Goal: Task Accomplishment & Management: Manage account settings

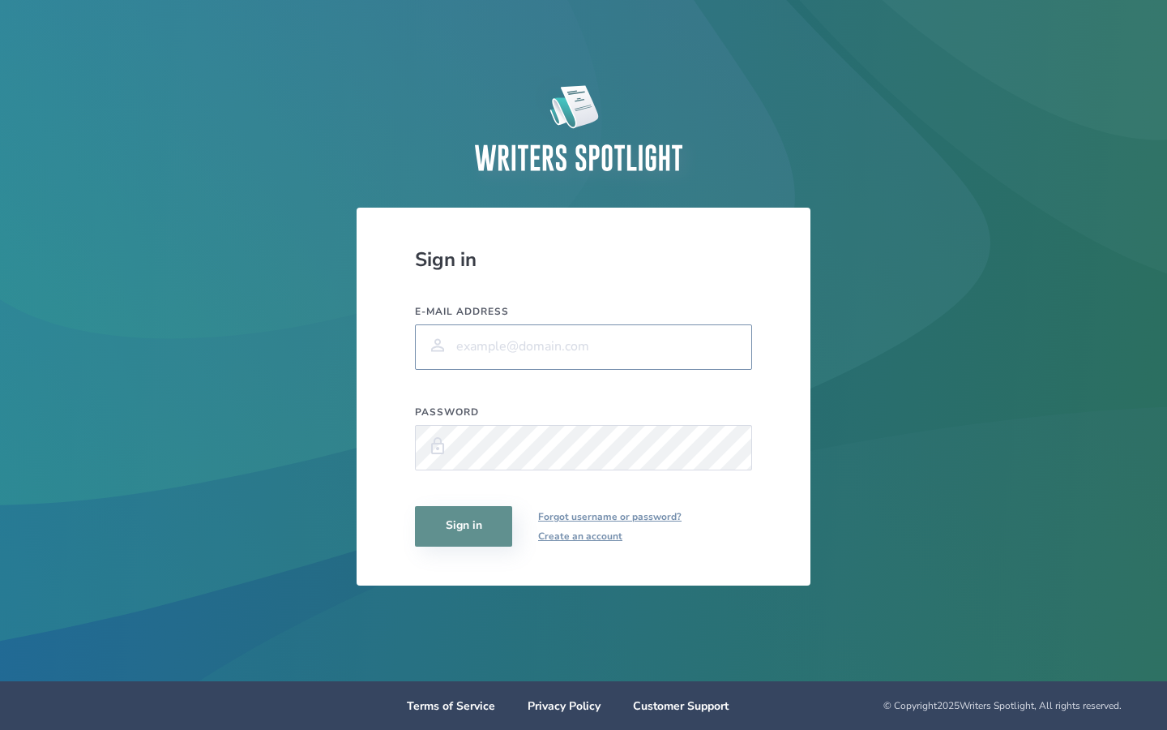
click at [544, 344] on input "E-mail address" at bounding box center [583, 346] width 337 height 45
type input "[EMAIL_ADDRESS][PERSON_NAME][DOMAIN_NAME]"
click at [470, 524] on button "Sign in" at bounding box center [463, 526] width 97 height 41
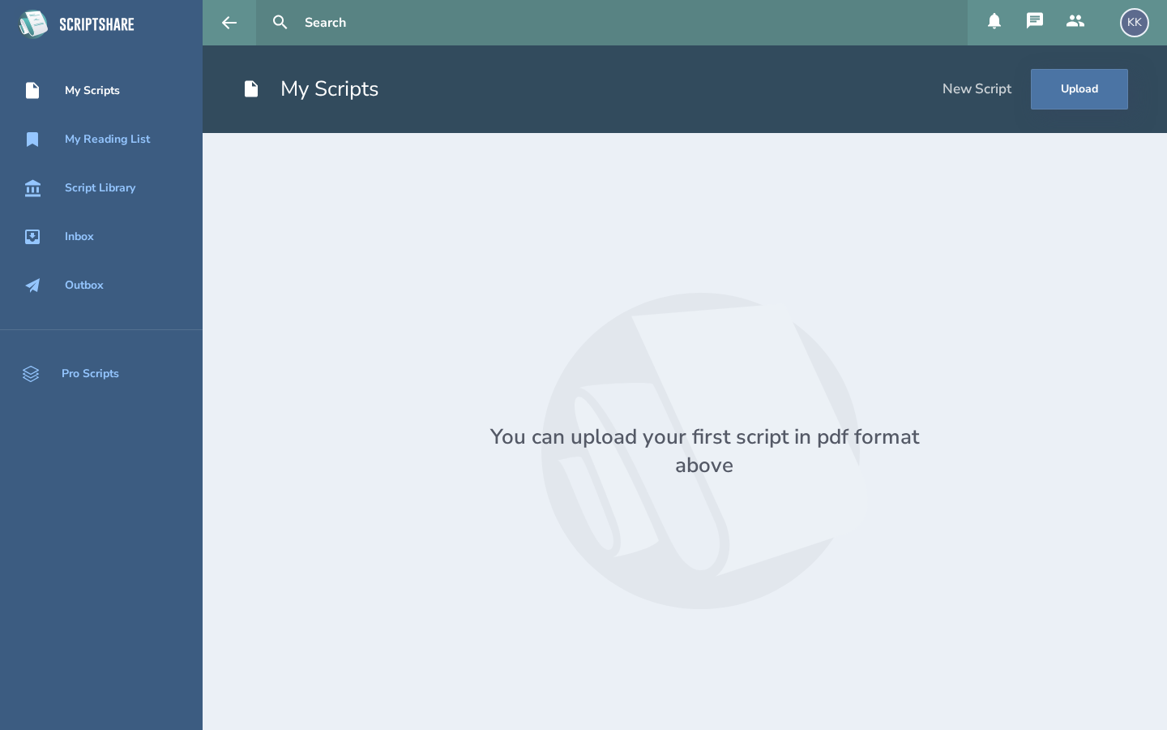
drag, startPoint x: 1138, startPoint y: 19, endPoint x: 1138, endPoint y: 641, distance: 622.6
click at [1138, 19] on div "KK" at bounding box center [1134, 22] width 29 height 29
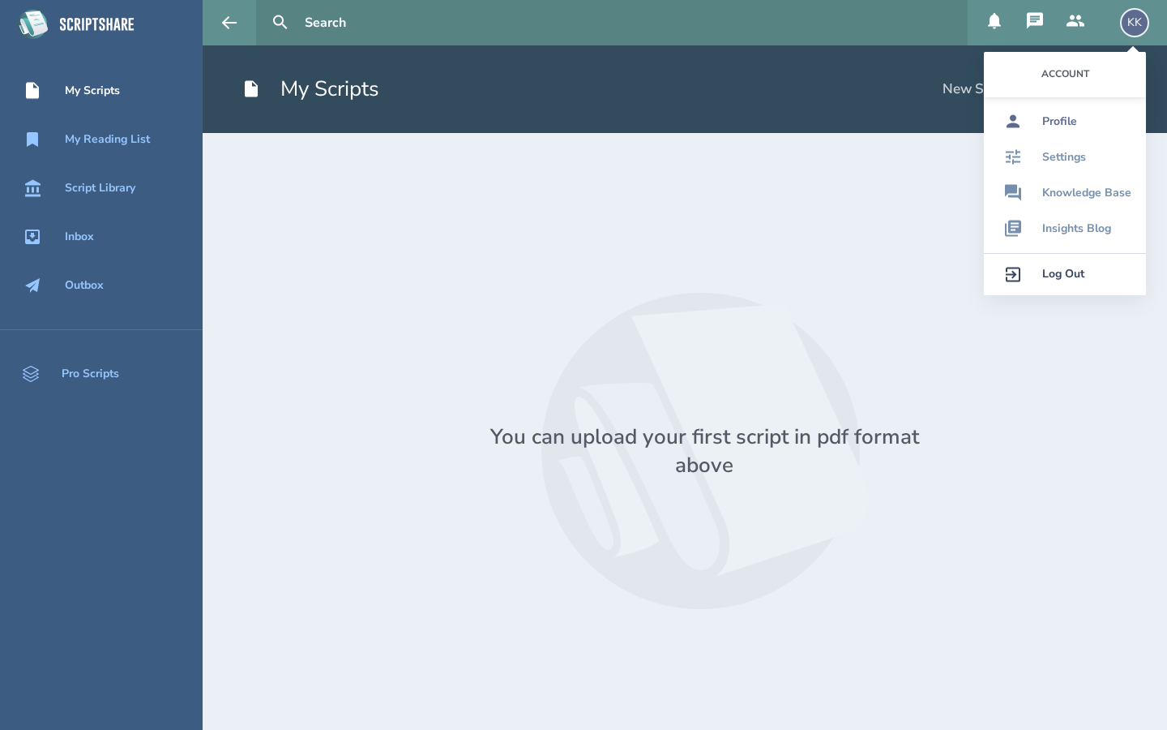
click at [1050, 122] on div "Profile" at bounding box center [1060, 121] width 35 height 13
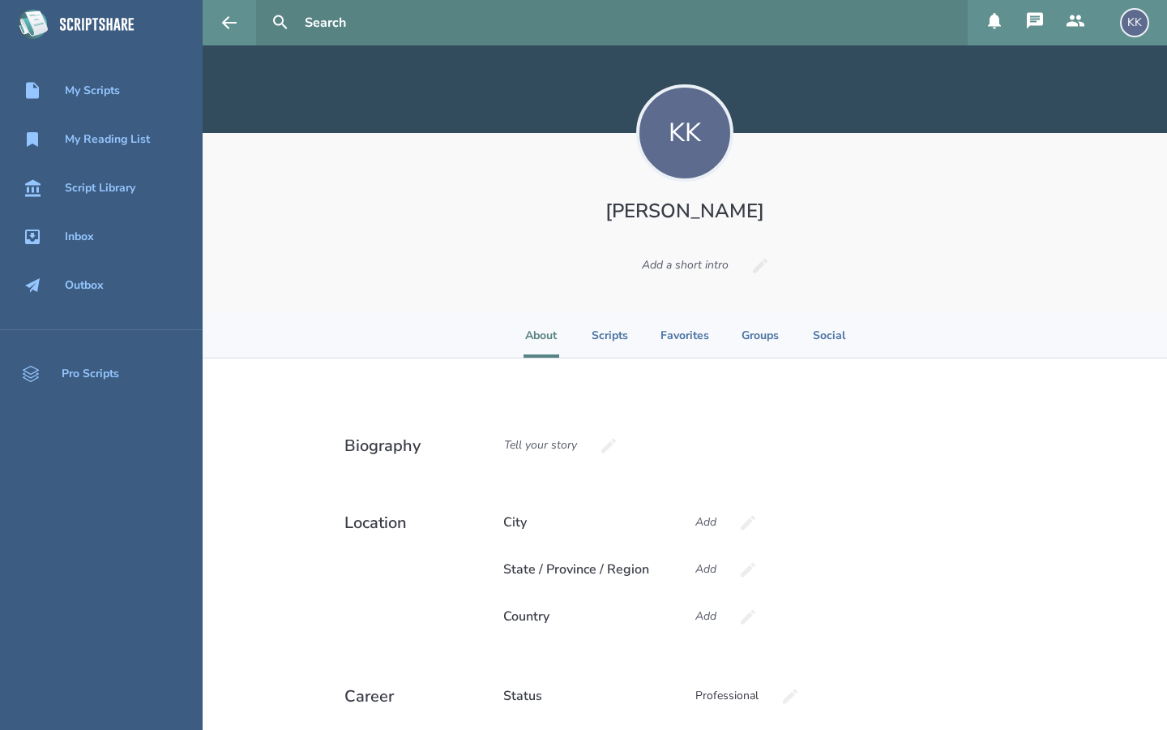
click at [990, 242] on div "KK Edit Photo 2MB [PERSON_NAME] [PERSON_NAME] Add a short intro" at bounding box center [685, 223] width 965 height 180
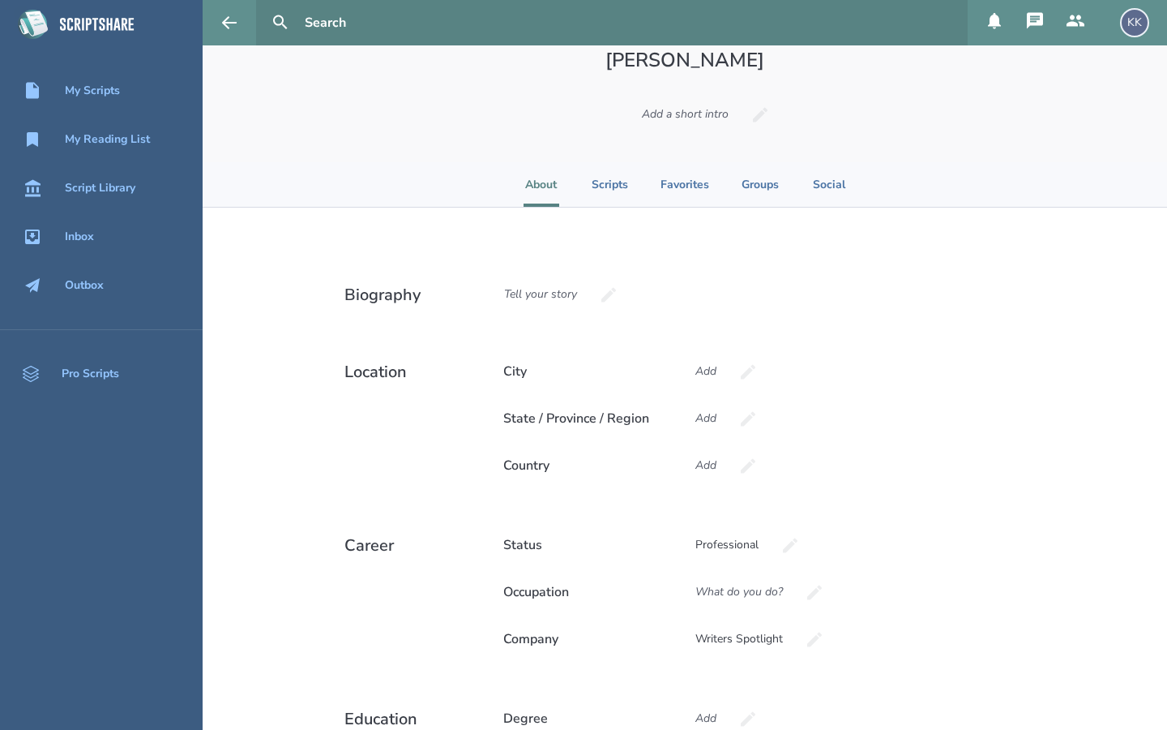
scroll to position [162, 0]
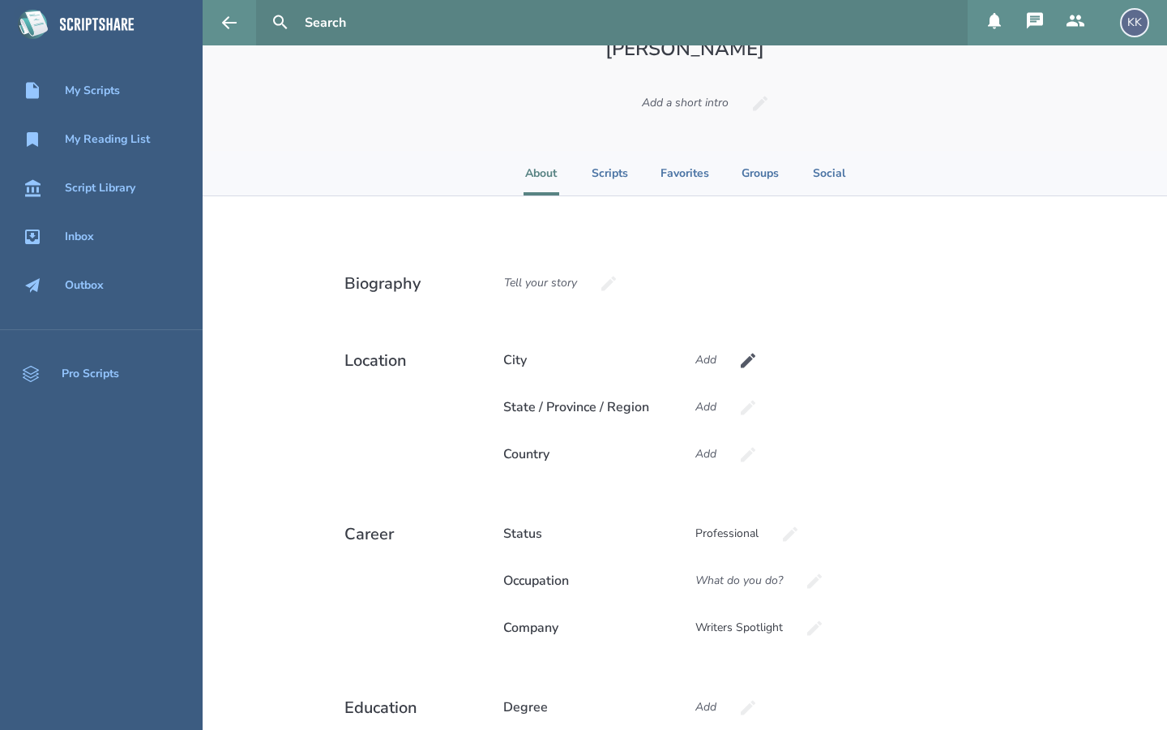
click at [739, 363] on icon at bounding box center [748, 360] width 19 height 19
click at [739, 363] on input at bounding box center [787, 360] width 211 height 44
type input "La Mirada"
click at [736, 406] on button at bounding box center [748, 410] width 36 height 36
click at [735, 412] on input at bounding box center [787, 407] width 211 height 44
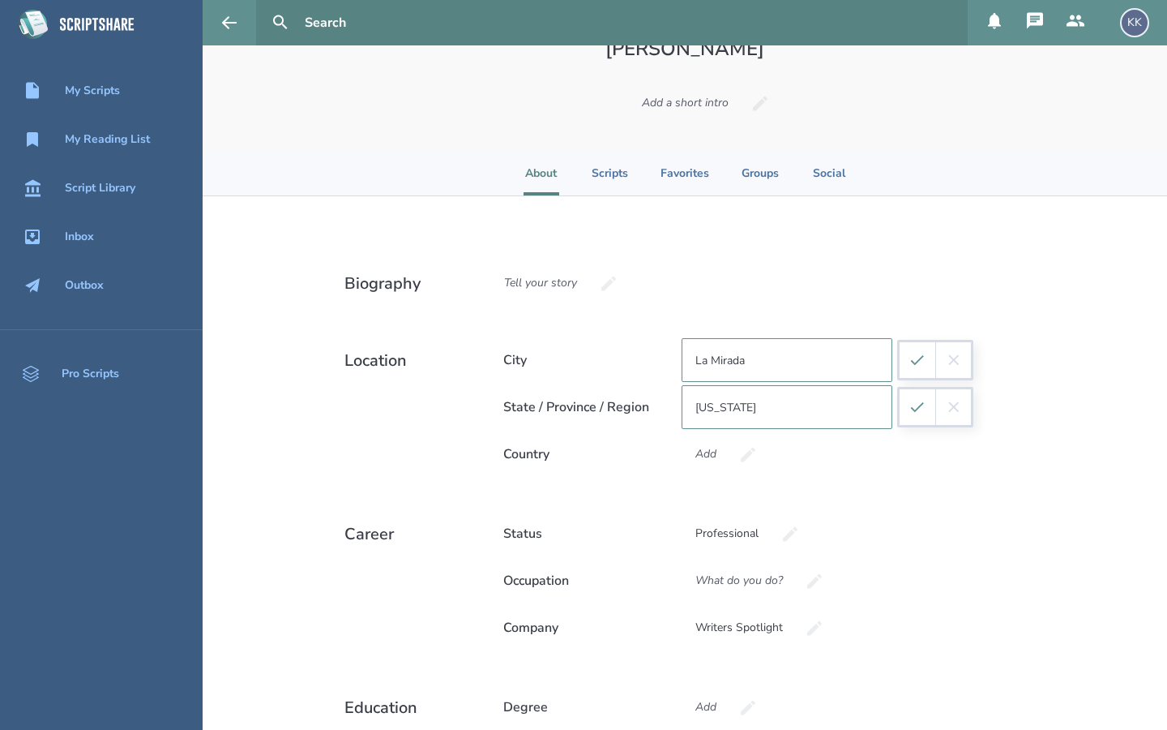
type input "[US_STATE]"
click at [876, 484] on div "Biography Tell your story Location City [GEOGRAPHIC_DATA] / Province / Region […" at bounding box center [685, 574] width 811 height 757
click at [919, 415] on icon "submit" at bounding box center [918, 407] width 18 height 18
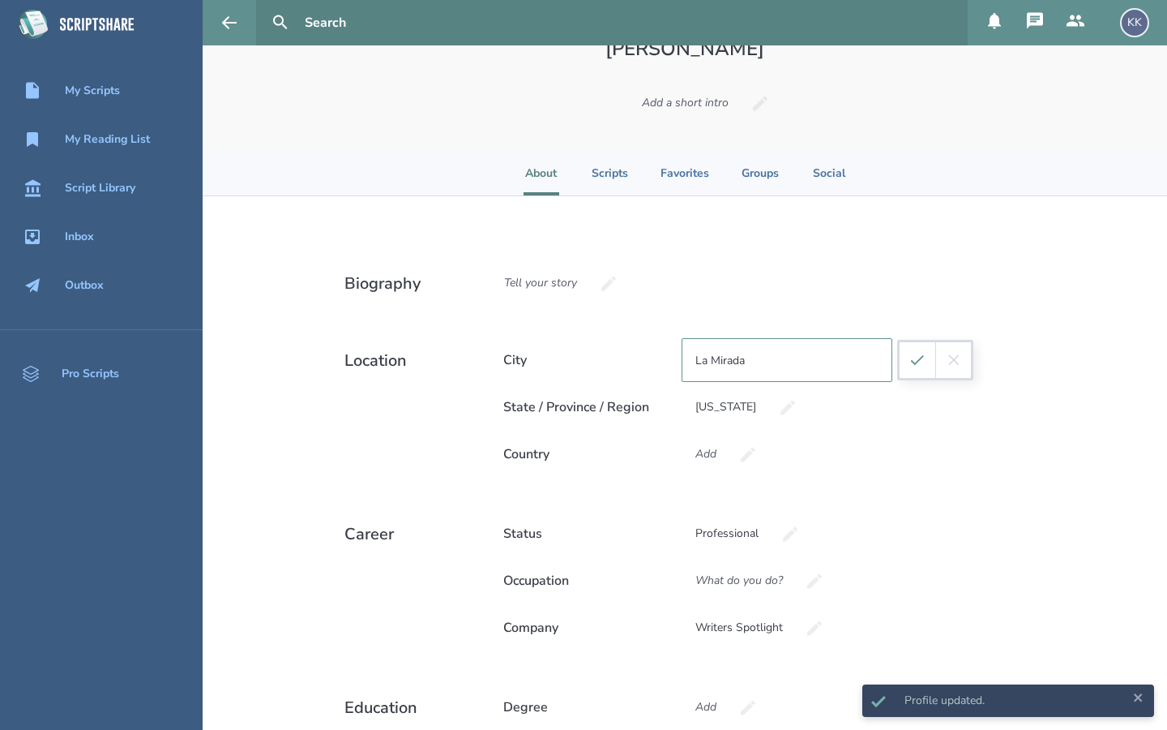
click at [909, 355] on icon "submit" at bounding box center [918, 360] width 18 height 18
click at [739, 456] on icon at bounding box center [748, 454] width 19 height 19
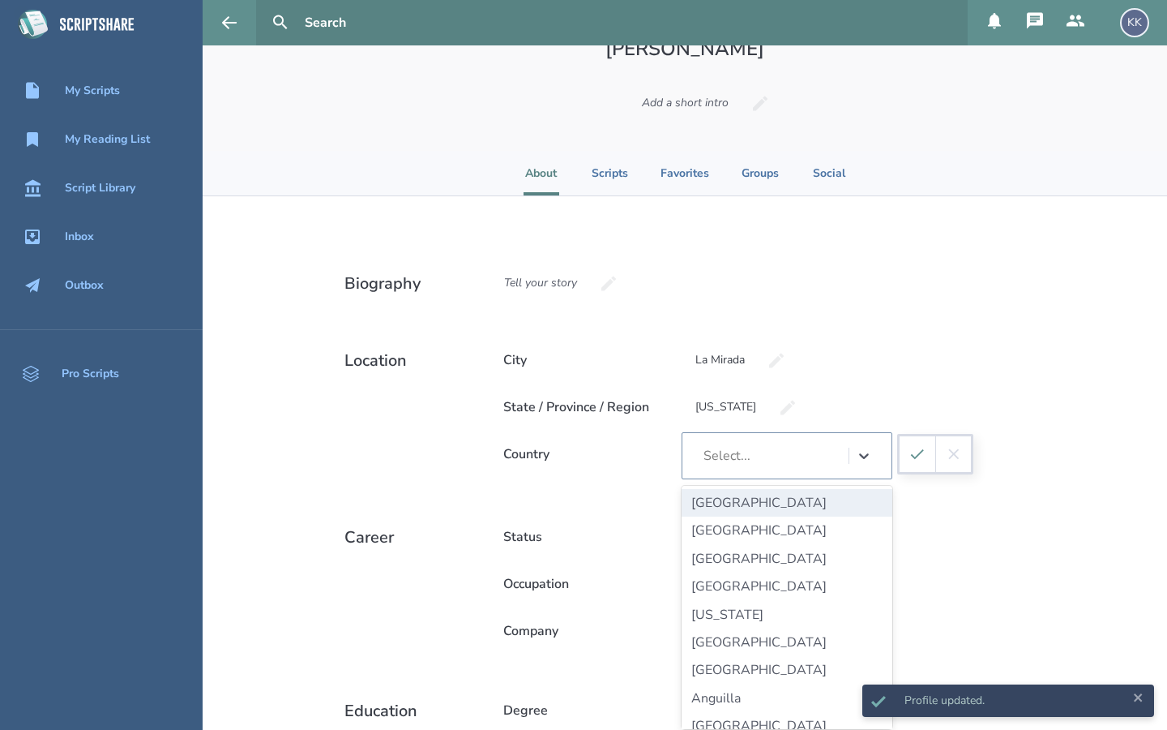
click at [747, 456] on div "Select..." at bounding box center [727, 455] width 47 height 15
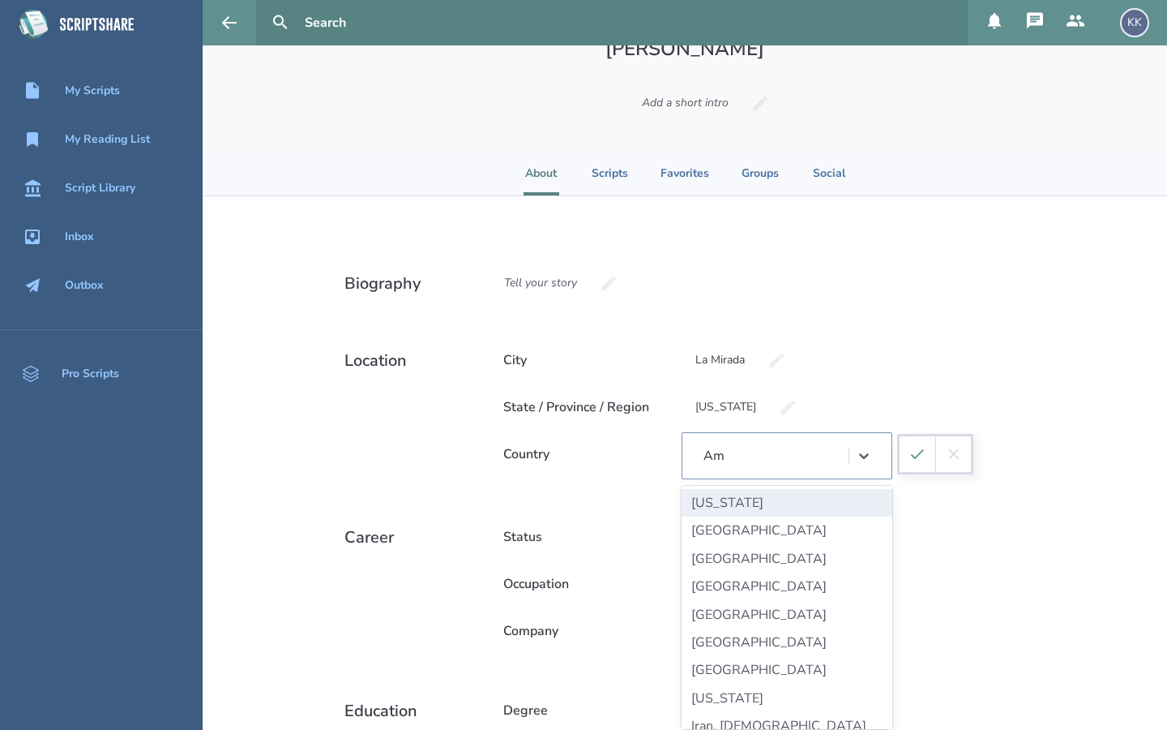
type input "A"
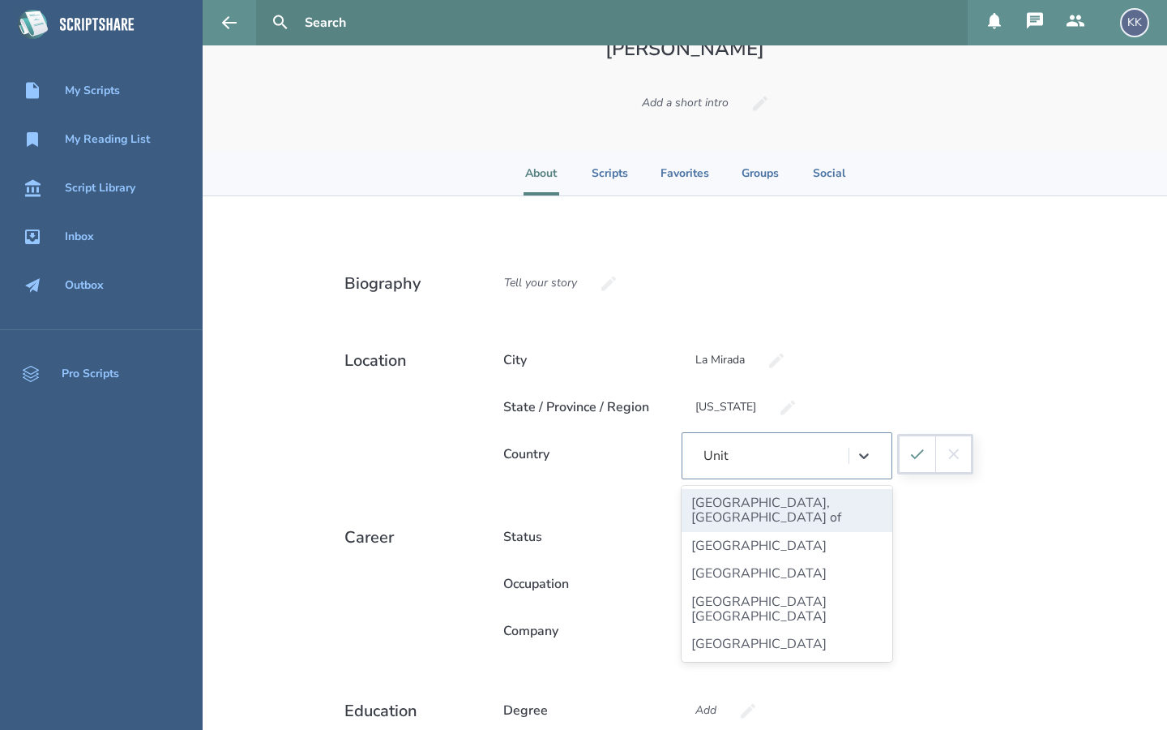
type input "Unite"
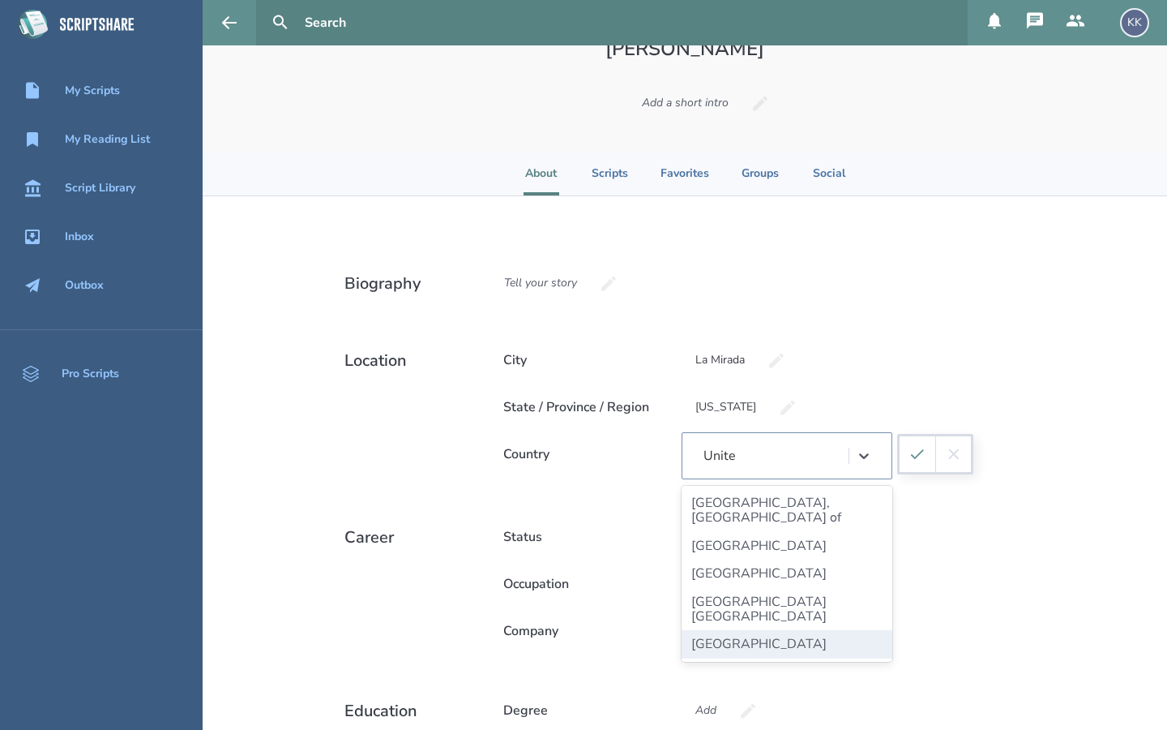
click at [740, 630] on div "[GEOGRAPHIC_DATA]" at bounding box center [787, 644] width 211 height 28
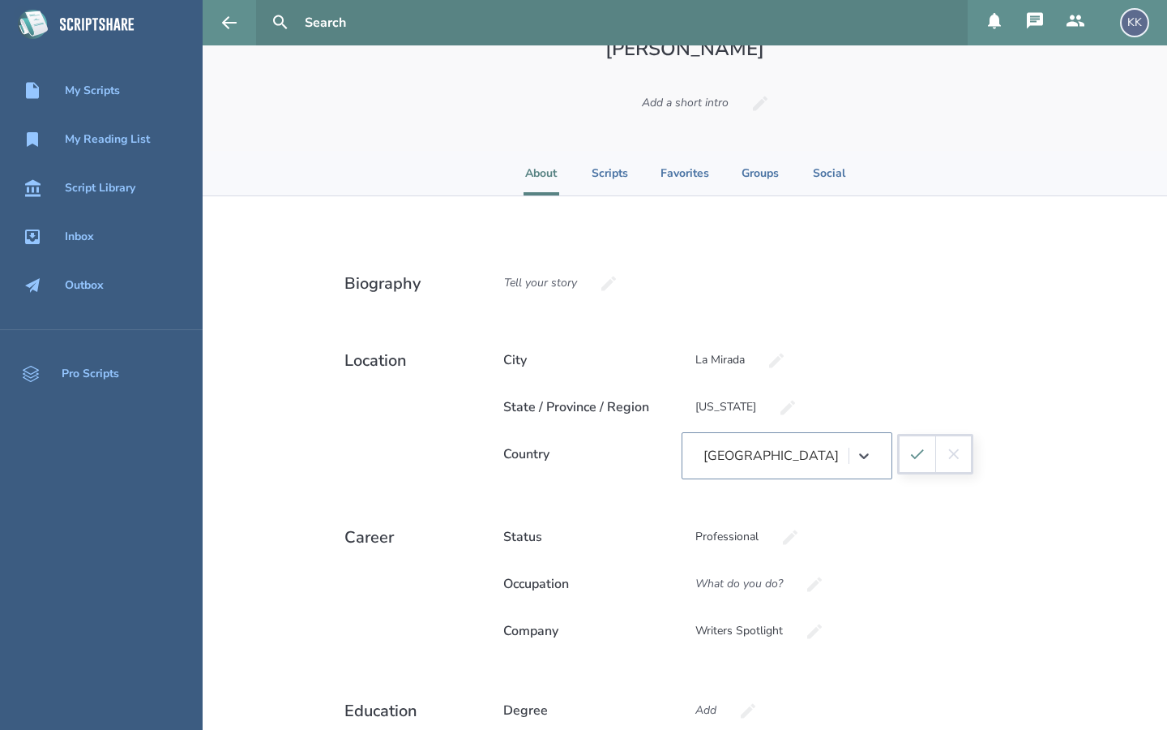
click at [910, 455] on icon "submit" at bounding box center [918, 454] width 18 height 18
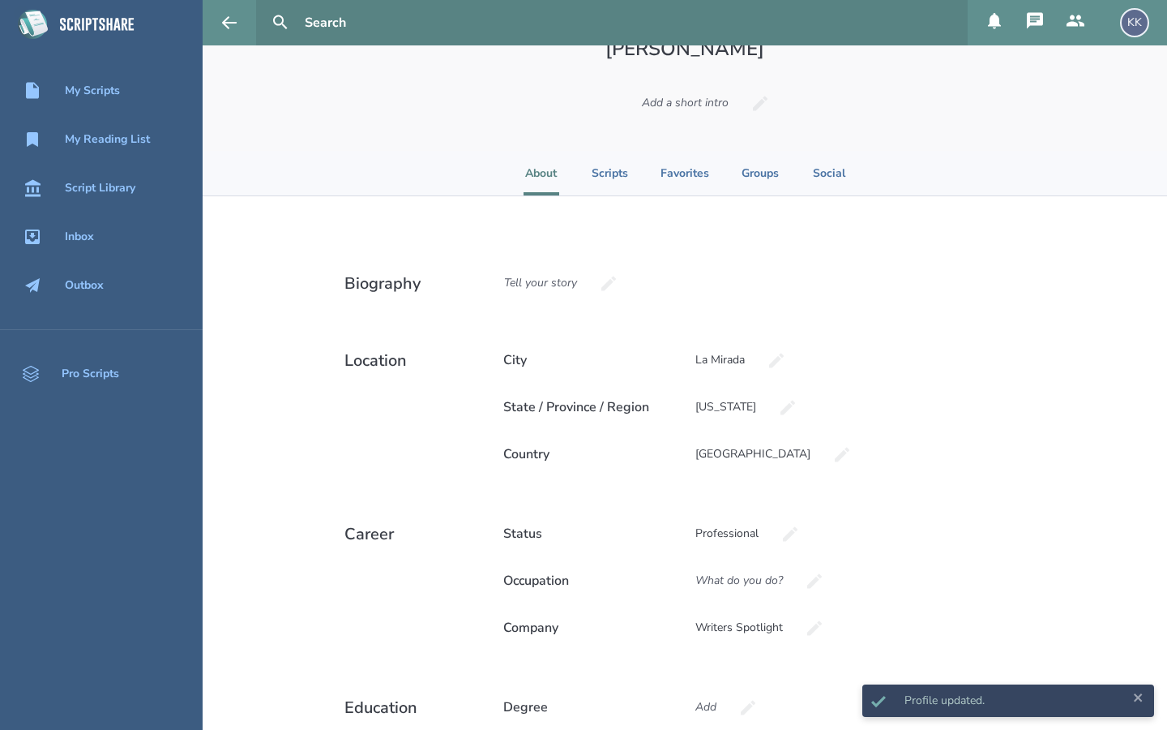
click at [906, 537] on div "Status Professional" at bounding box center [757, 534] width 535 height 44
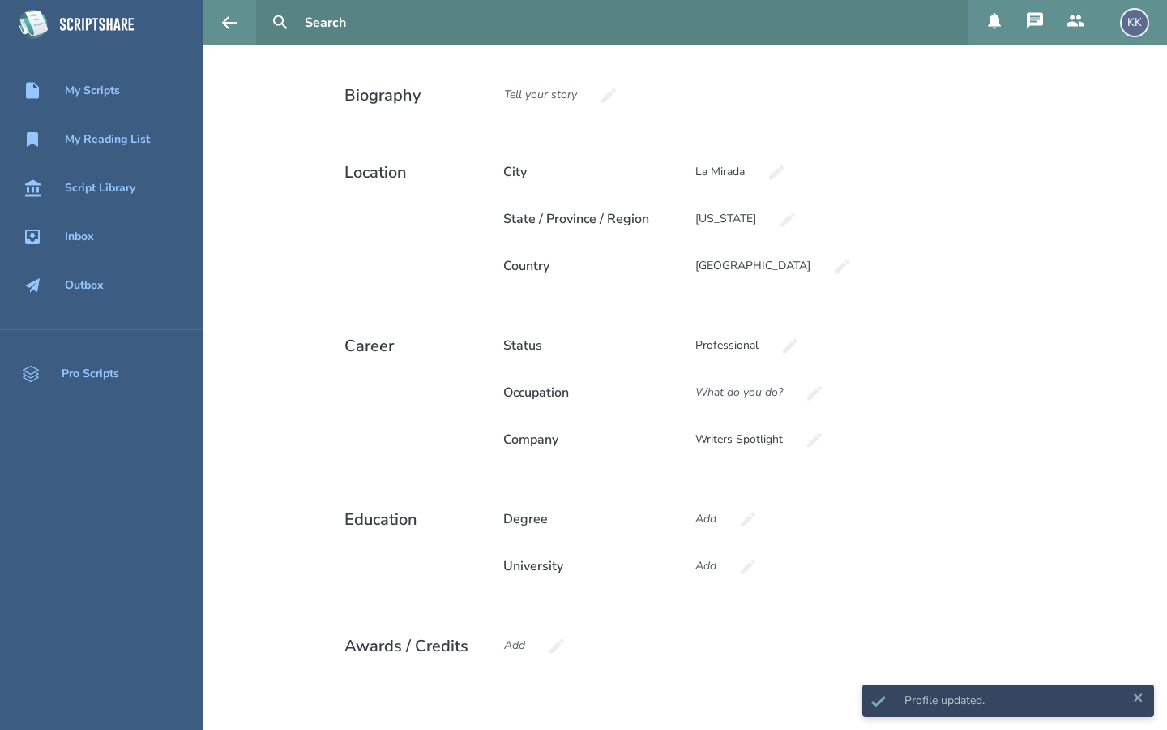
scroll to position [357, 0]
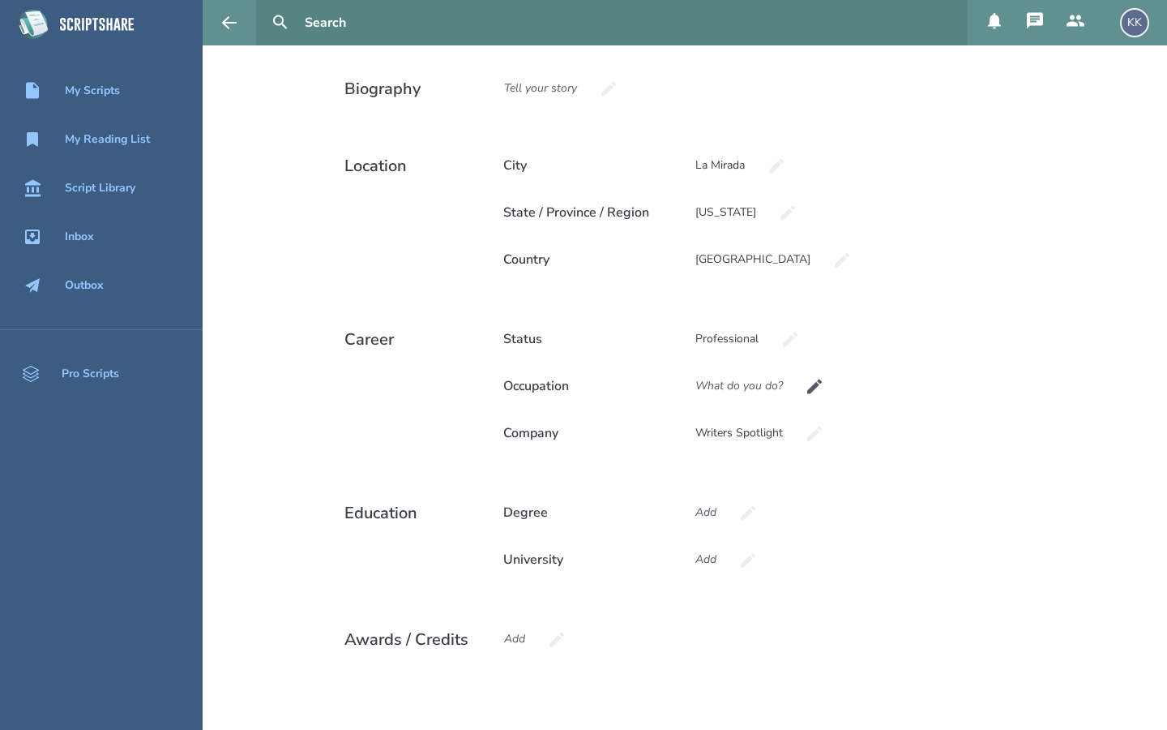
click at [812, 385] on icon at bounding box center [814, 386] width 15 height 15
click at [789, 384] on input at bounding box center [787, 386] width 211 height 44
type input "screenwriting student"
click at [908, 402] on button "submit" at bounding box center [918, 386] width 36 height 36
click at [743, 514] on icon at bounding box center [748, 512] width 19 height 19
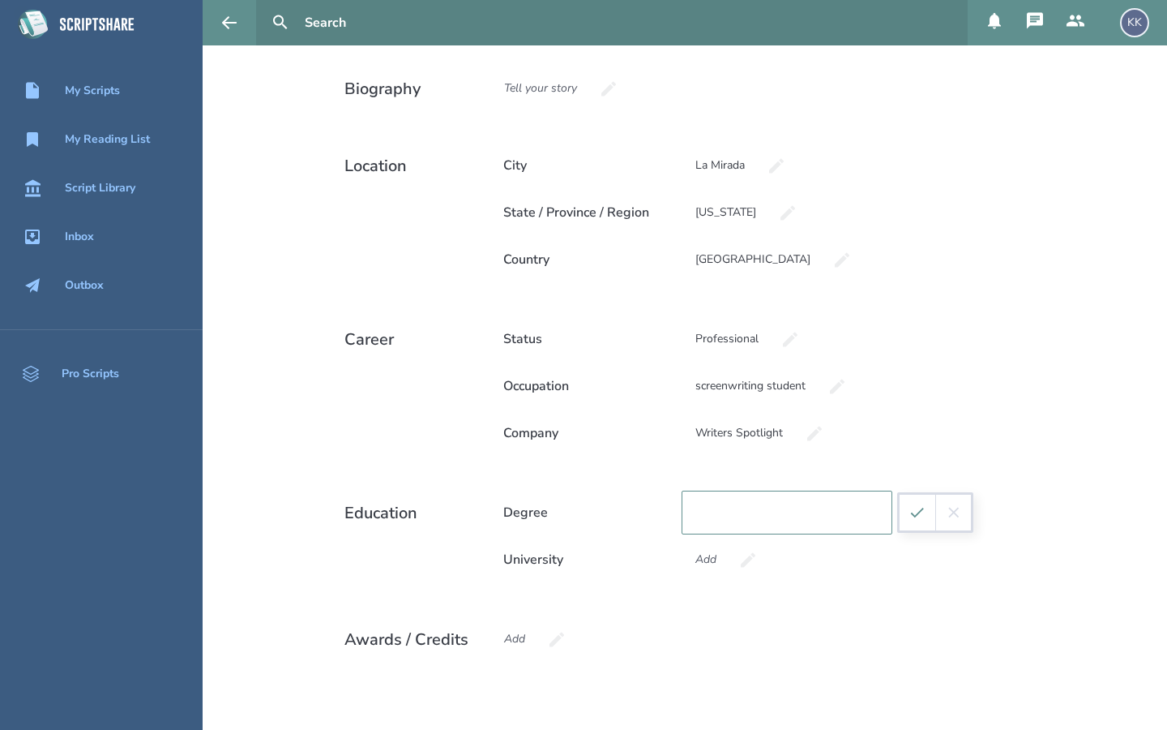
click at [743, 514] on input at bounding box center [787, 512] width 211 height 44
type input "W"
type input "Bachelors in Writing for Film and Television (in progress)"
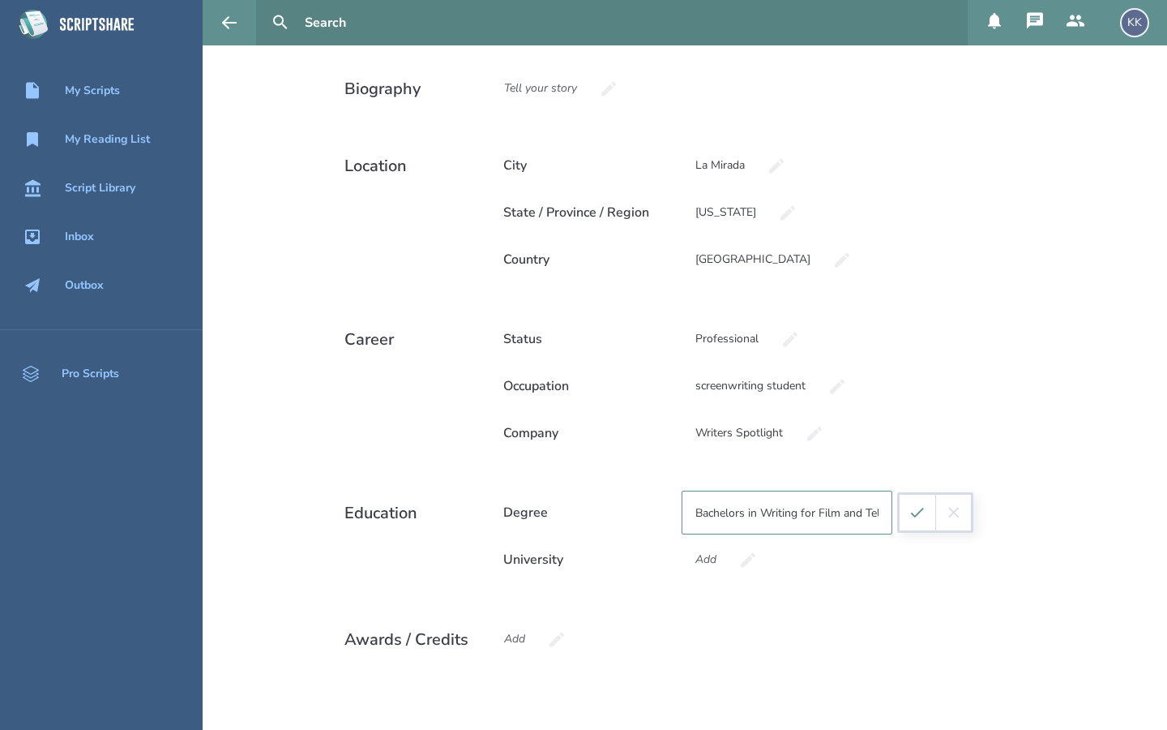
click at [914, 511] on icon "submit" at bounding box center [918, 512] width 18 height 18
click at [743, 557] on icon at bounding box center [748, 559] width 19 height 19
click at [743, 556] on input at bounding box center [787, 560] width 211 height 44
type input "[GEOGRAPHIC_DATA]"
click at [919, 551] on icon "submit" at bounding box center [918, 559] width 18 height 18
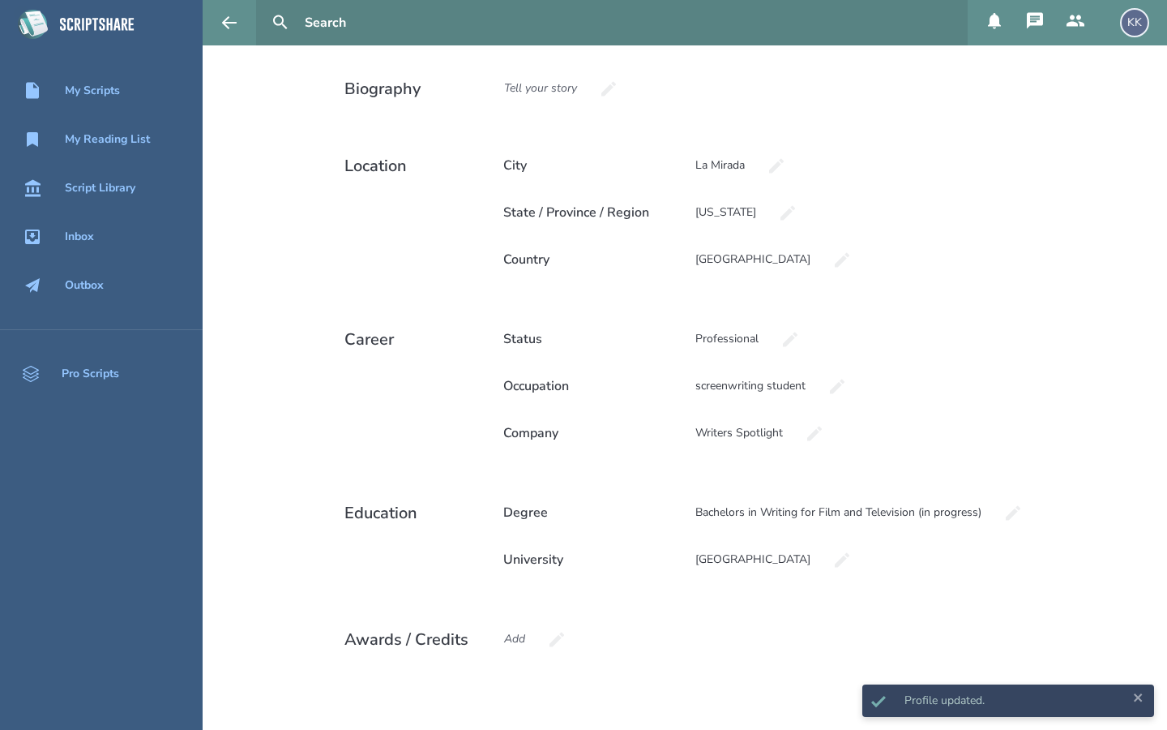
click at [884, 607] on div "Biography Tell your story Location City [GEOGRAPHIC_DATA] / Province / Region […" at bounding box center [685, 380] width 811 height 757
click at [1141, 696] on icon at bounding box center [1138, 697] width 8 height 8
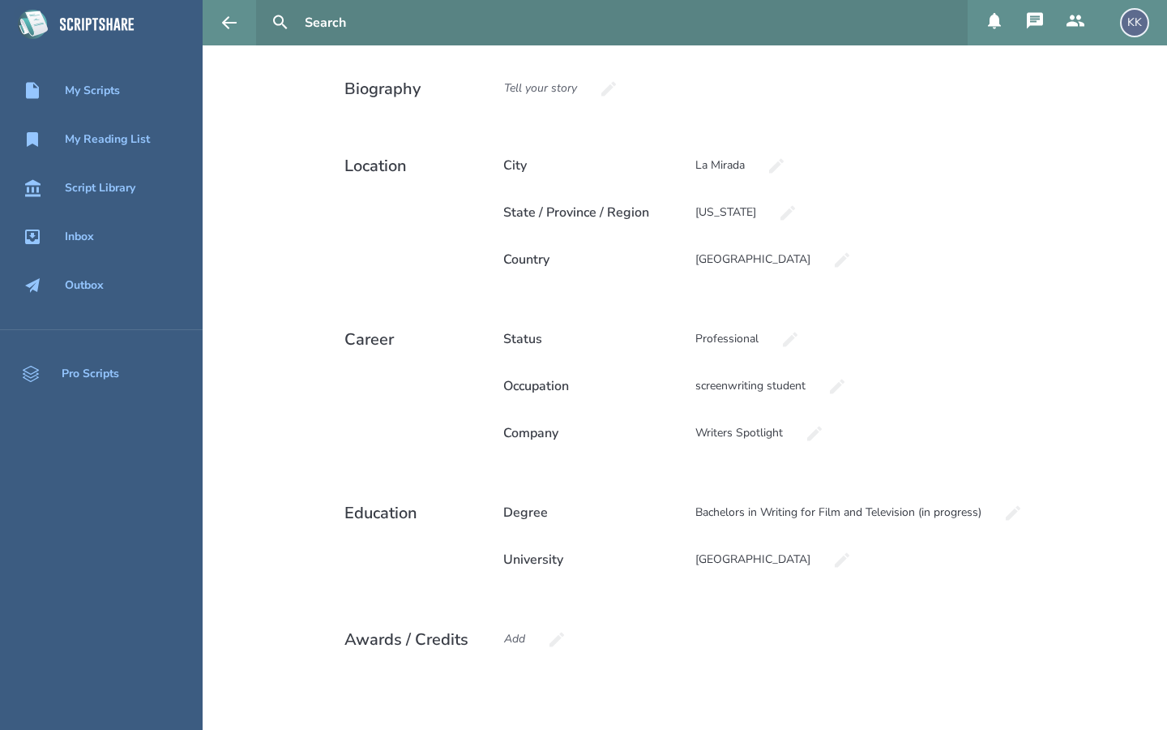
click at [1147, 391] on div "Biography Tell your story Location City [GEOGRAPHIC_DATA] / Province / Region […" at bounding box center [685, 380] width 965 height 757
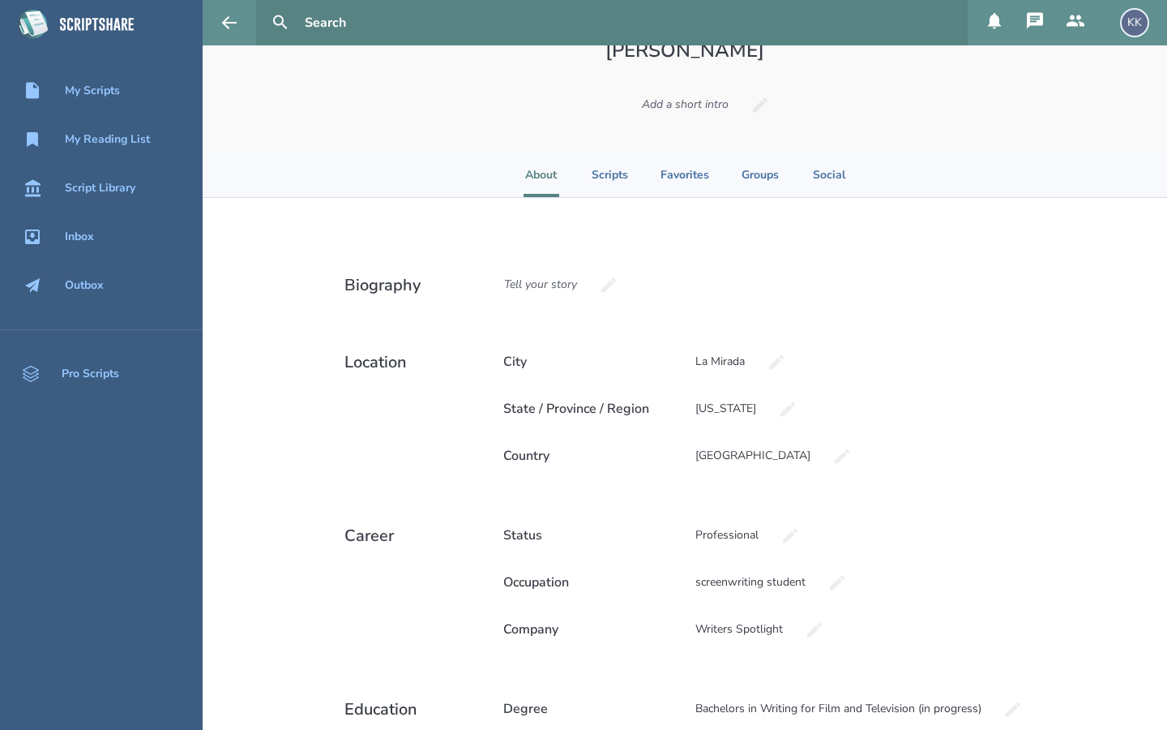
scroll to position [97, 0]
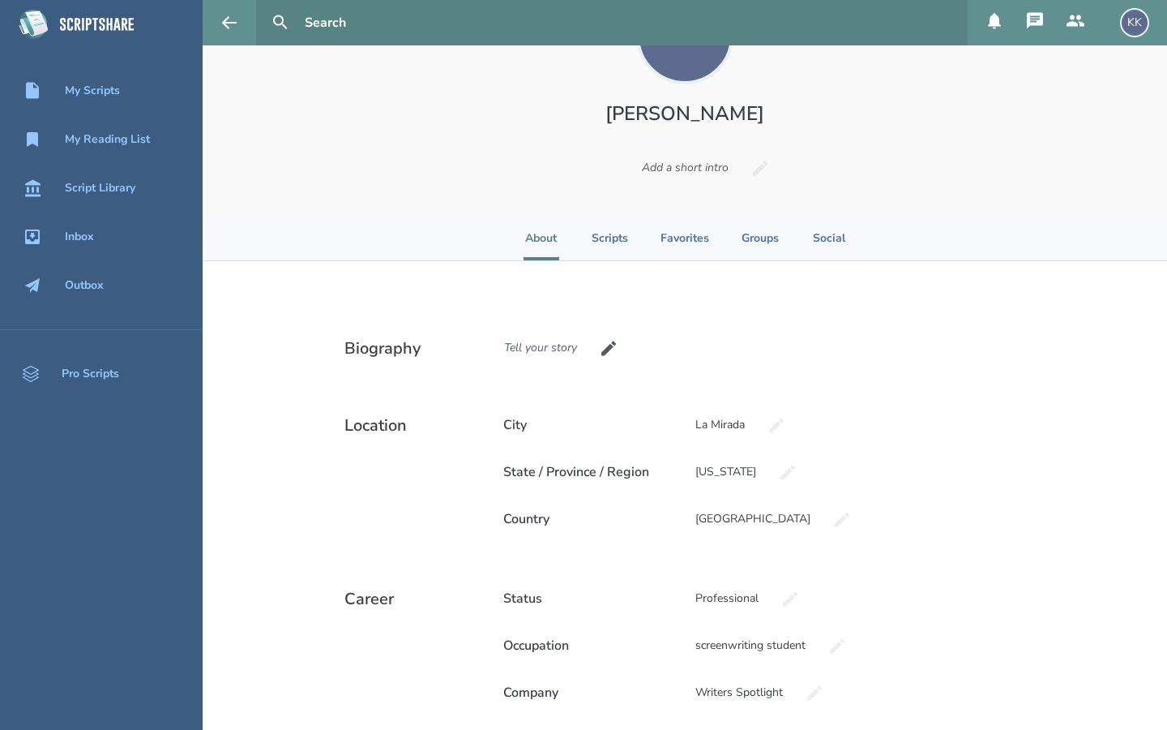
click at [538, 354] on div "Tell your story" at bounding box center [540, 348] width 101 height 44
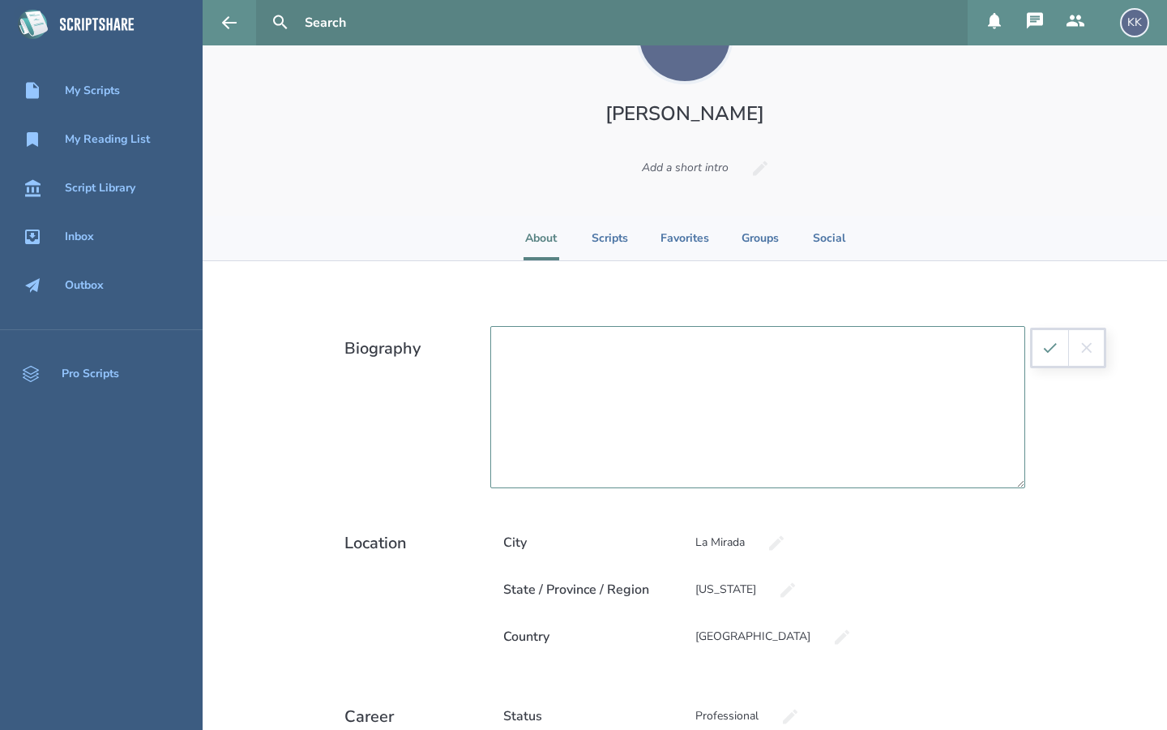
click at [538, 354] on textarea at bounding box center [757, 407] width 535 height 162
paste textarea "I was adopted from [GEOGRAPHIC_DATA] at a young age and I enjoy acting, watchin…"
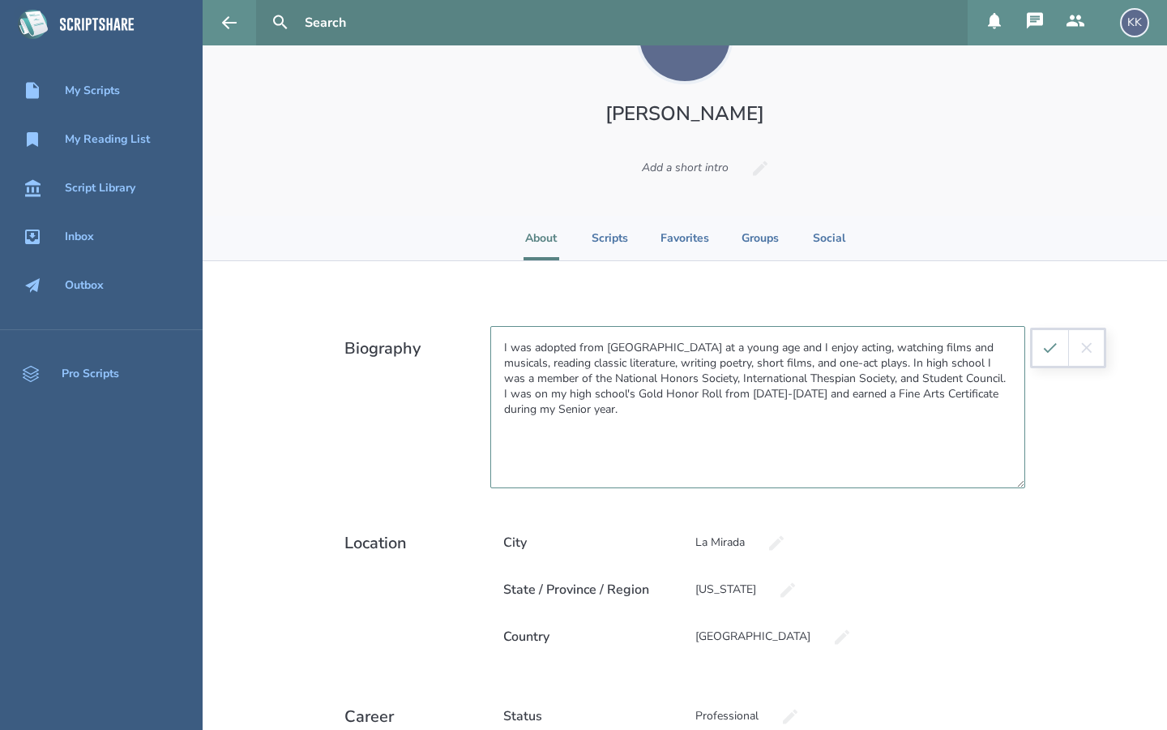
paste textarea "I am a screenwriting major who enjoys analyzing the principles of successful st…"
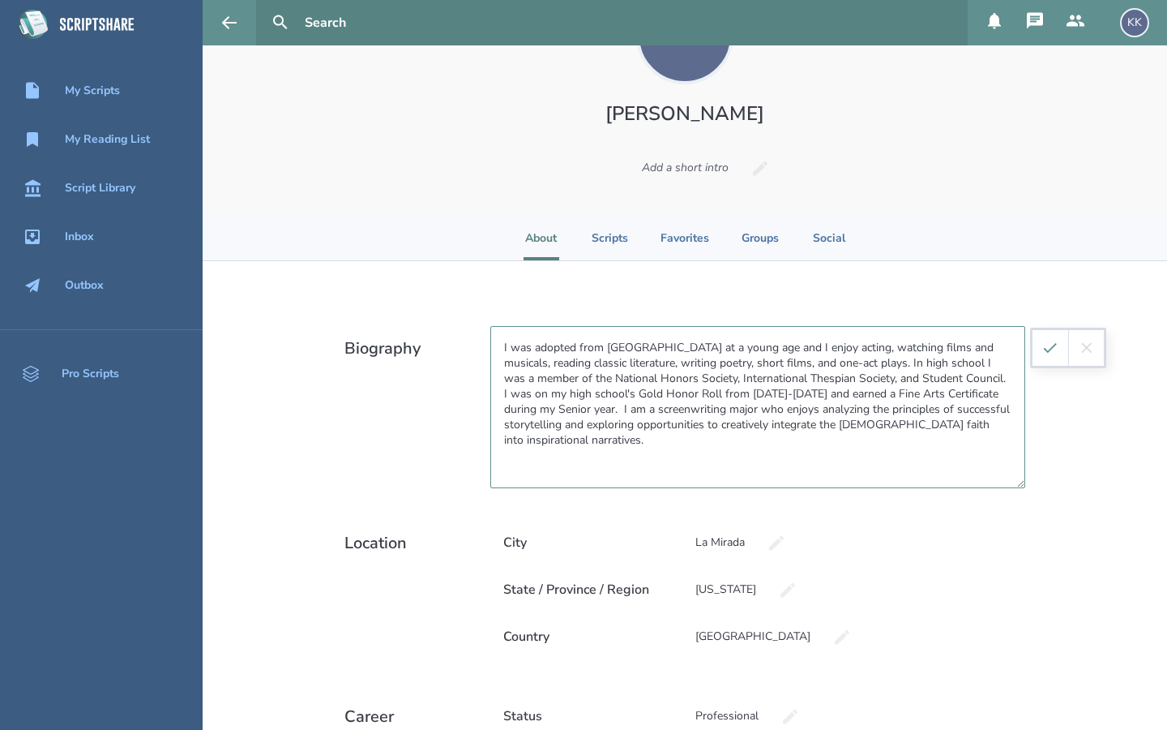
type textarea "I was adopted from [GEOGRAPHIC_DATA] at a young age and I enjoy acting, watchin…"
click at [1039, 356] on button "submit" at bounding box center [1051, 348] width 36 height 36
